Goal: Find specific page/section: Find specific page/section

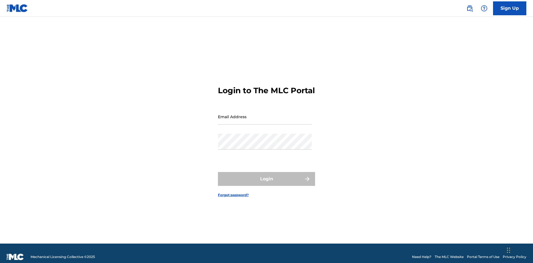
scroll to position [7, 0]
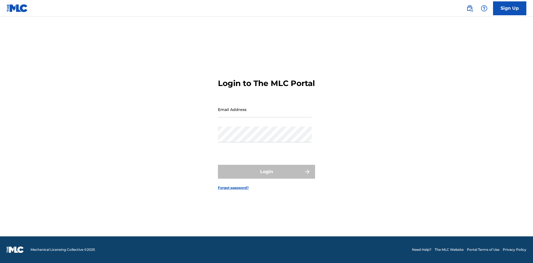
click at [265, 114] on input "Email Address" at bounding box center [265, 110] width 94 height 16
type input "[EMAIL_ADDRESS][DOMAIN_NAME]"
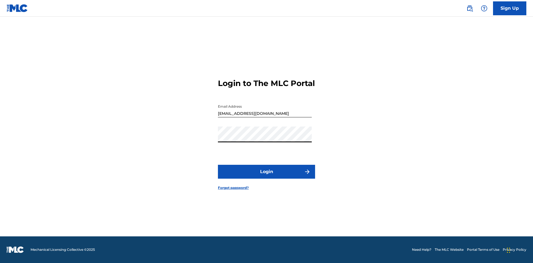
click at [266, 177] on button "Login" at bounding box center [266, 172] width 97 height 14
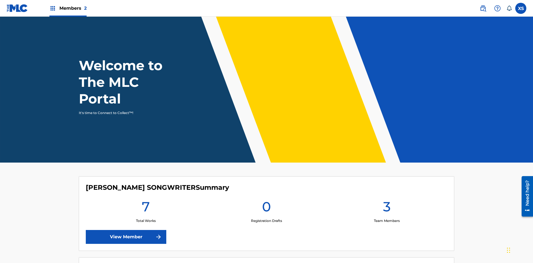
click at [68, 8] on span "Members 2" at bounding box center [72, 8] width 27 height 6
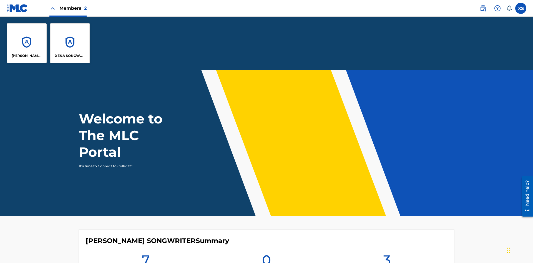
click at [27, 56] on p "CLEO SONGWRITER" at bounding box center [27, 55] width 30 height 5
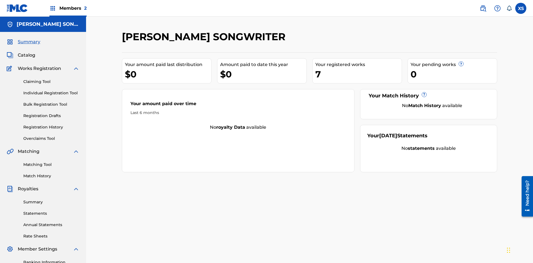
click at [26, 52] on span "Catalog" at bounding box center [26, 55] width 17 height 7
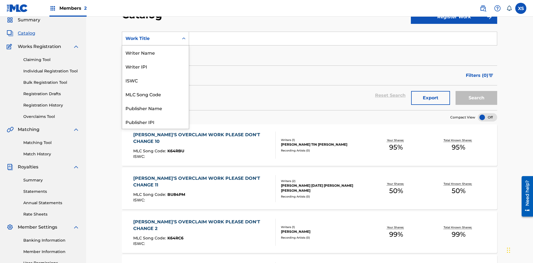
scroll to position [83, 0]
click at [155, 122] on div "Work Title" at bounding box center [155, 122] width 67 height 14
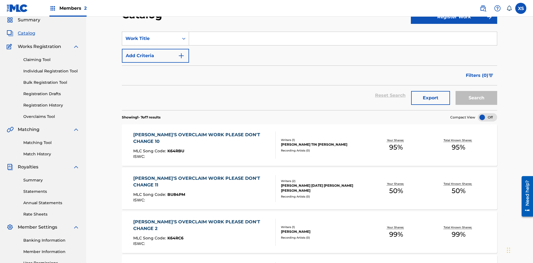
click at [343, 40] on input "Search Form" at bounding box center [343, 38] width 308 height 13
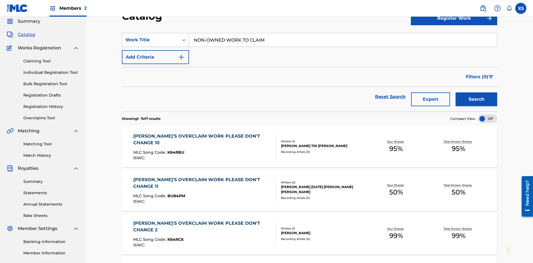
type input "NON-OWNED WORK TO CLAIM"
click at [476, 92] on button "Search" at bounding box center [476, 99] width 42 height 14
